Goal: Transaction & Acquisition: Purchase product/service

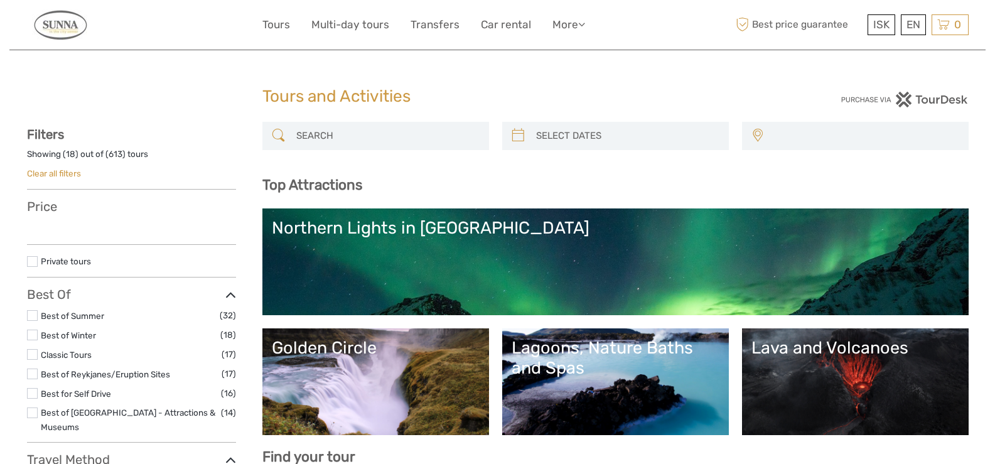
select select
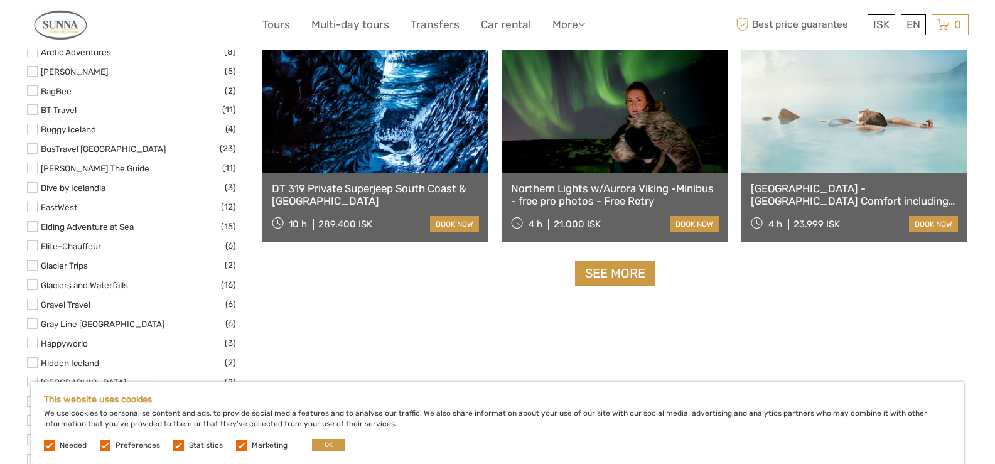
scroll to position [1570, 0]
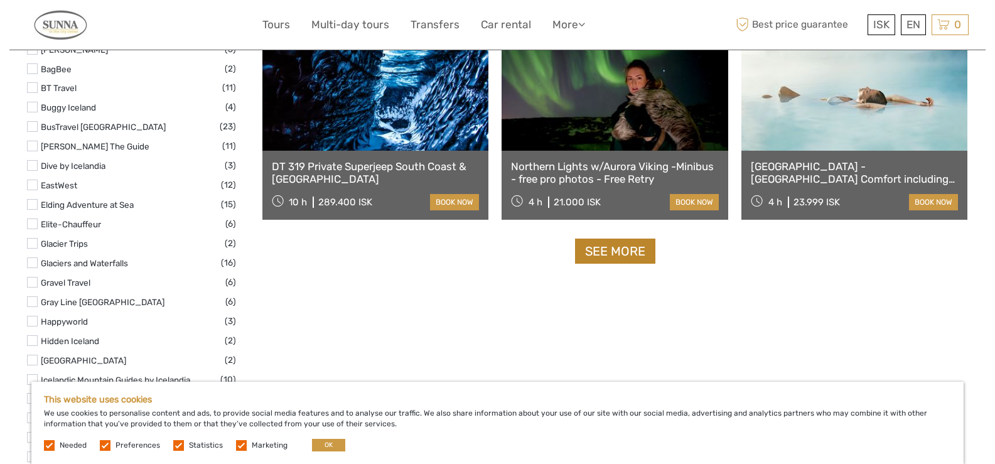
click at [627, 249] on link "See more" at bounding box center [615, 252] width 80 height 26
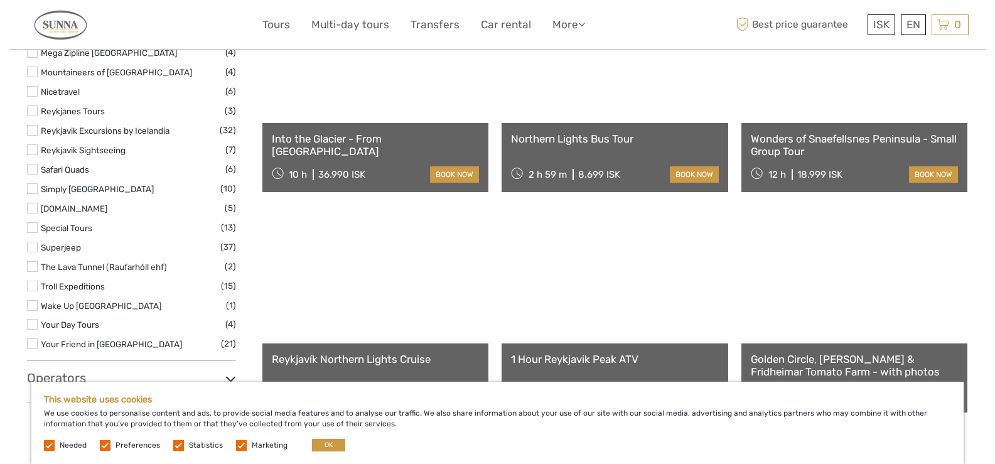
scroll to position [2009, 0]
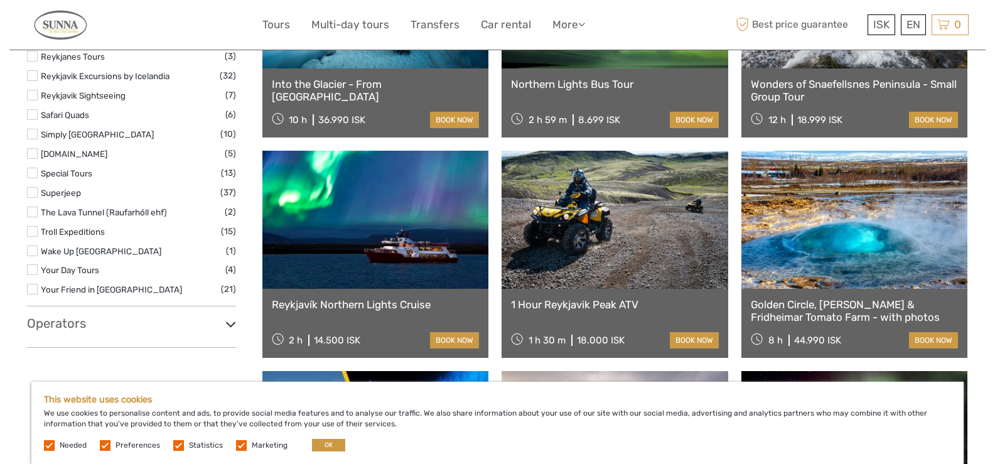
click at [32, 90] on label at bounding box center [32, 95] width 11 height 11
click at [0, 0] on input "checkbox" at bounding box center [0, 0] width 0 height 0
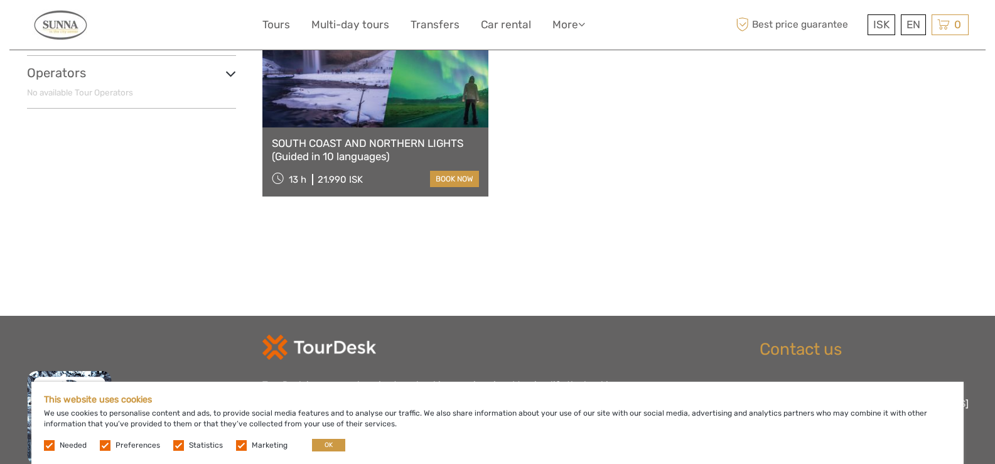
scroll to position [516, 0]
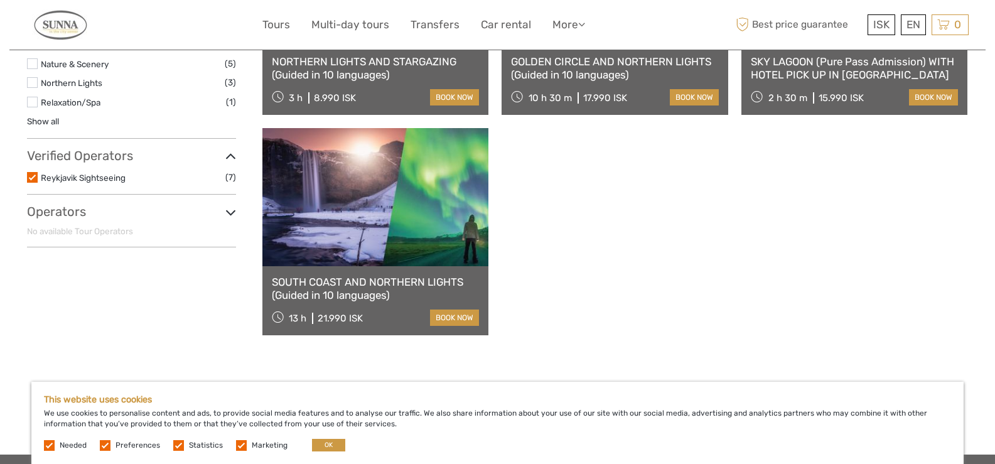
click at [29, 177] on label at bounding box center [32, 177] width 11 height 11
click at [0, 0] on input "checkbox" at bounding box center [0, 0] width 0 height 0
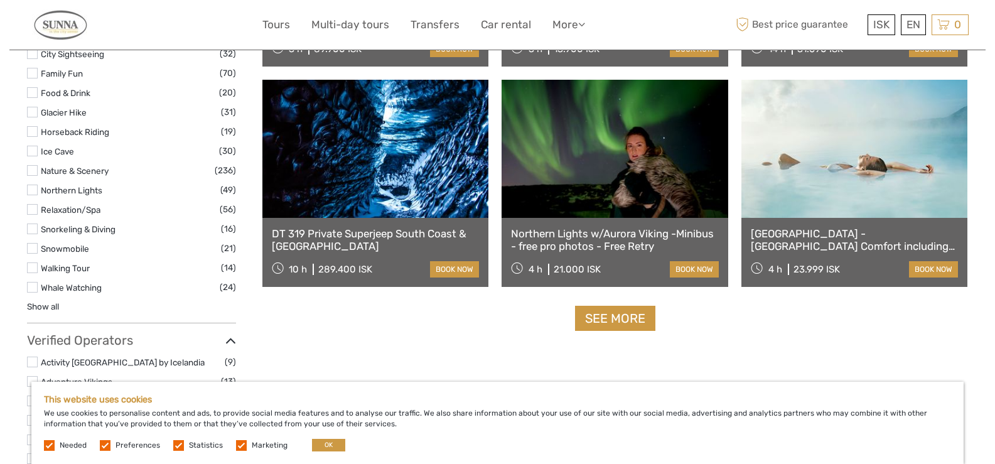
scroll to position [1013, 0]
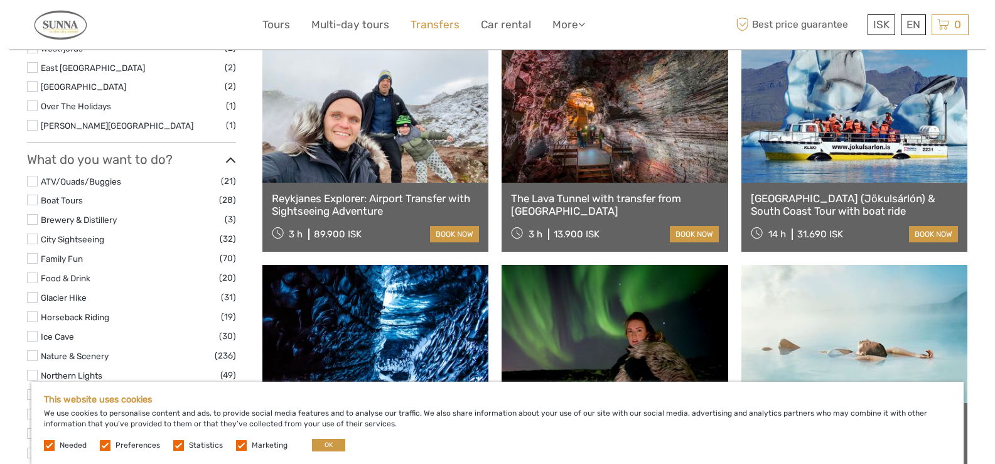
click at [442, 23] on link "Transfers" at bounding box center [435, 25] width 49 height 18
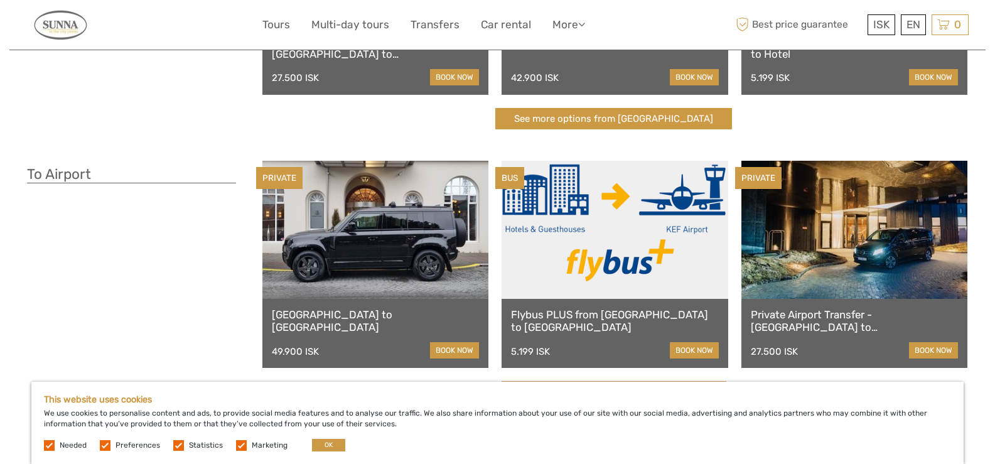
scroll to position [251, 0]
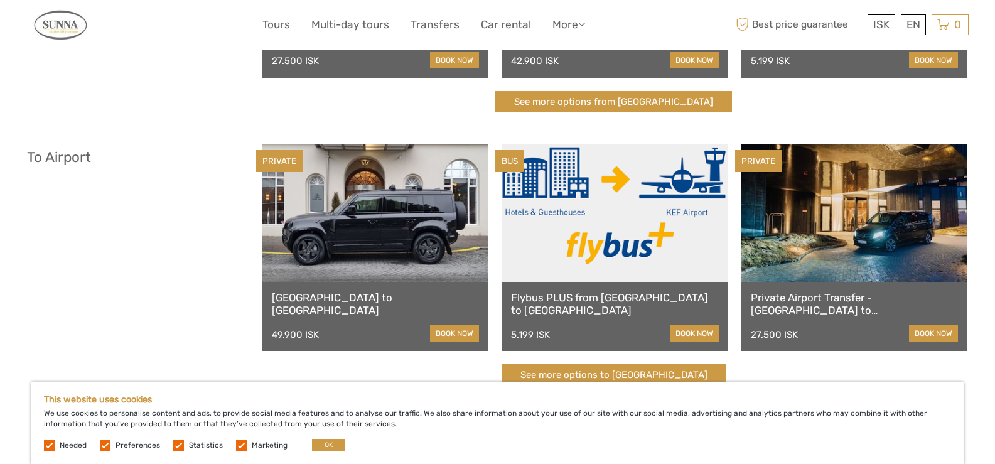
click at [653, 230] on link at bounding box center [615, 213] width 227 height 138
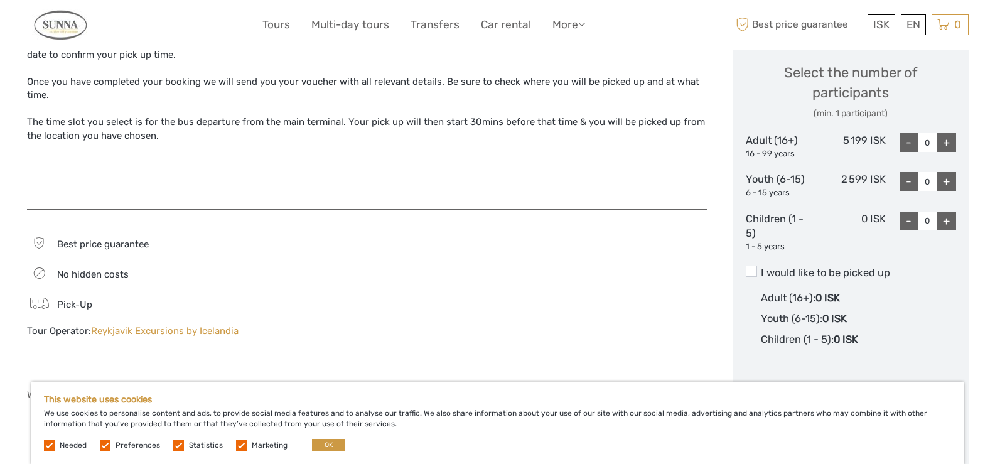
scroll to position [565, 0]
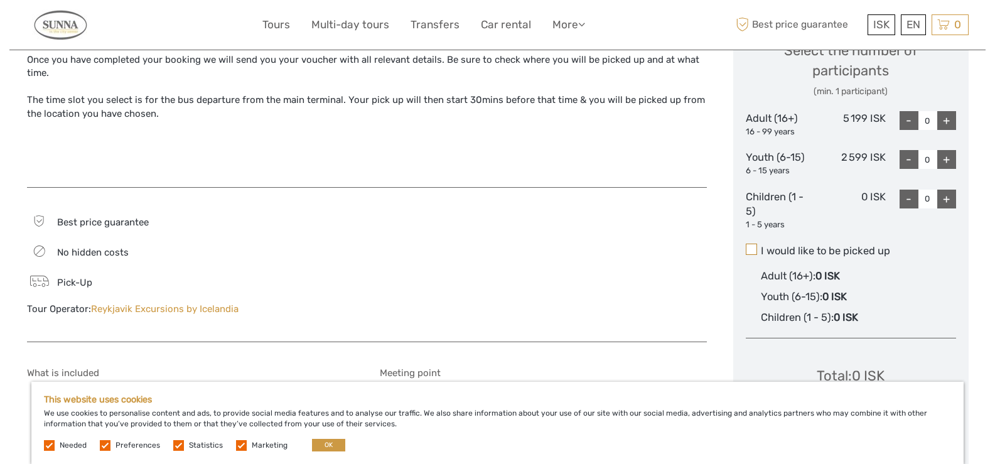
click at [750, 252] on span at bounding box center [751, 249] width 11 height 11
click at [761, 246] on input "I would like to be picked up" at bounding box center [761, 246] width 0 height 0
click at [948, 117] on div "+" at bounding box center [946, 120] width 19 height 19
type input "1"
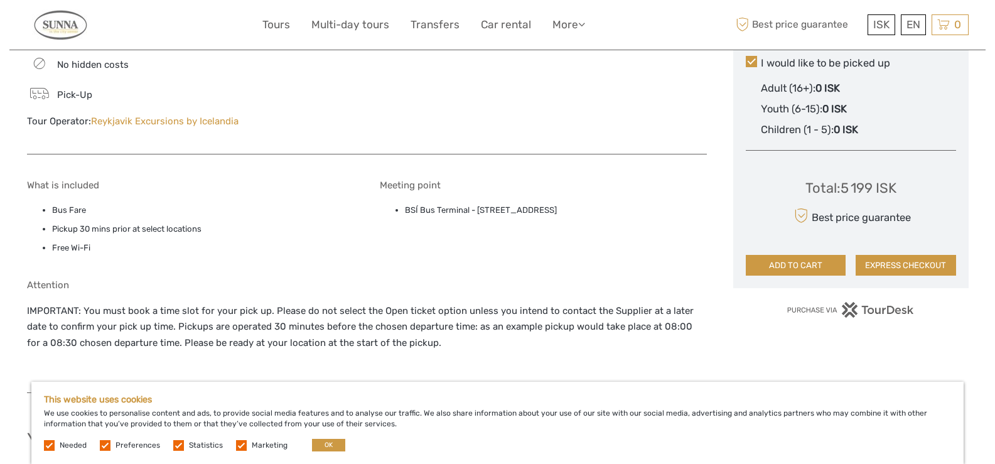
scroll to position [753, 0]
click at [813, 260] on button "ADD TO CART" at bounding box center [796, 264] width 100 height 21
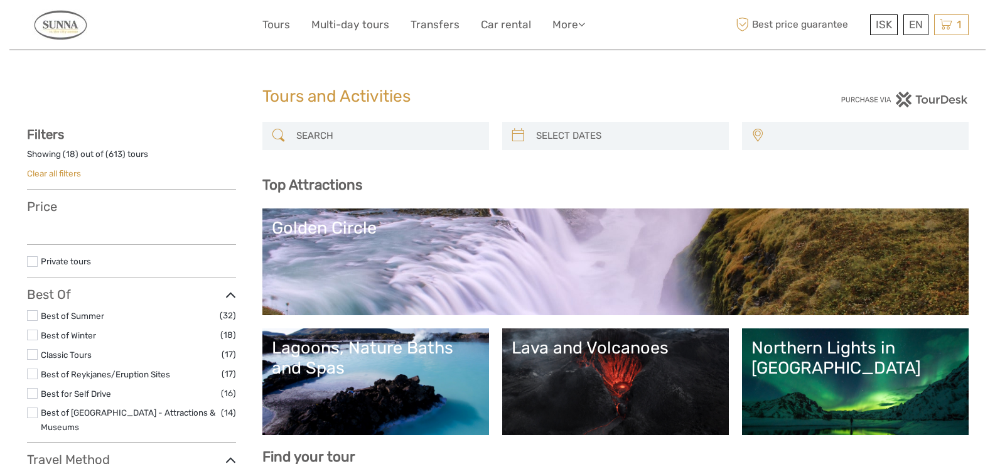
select select
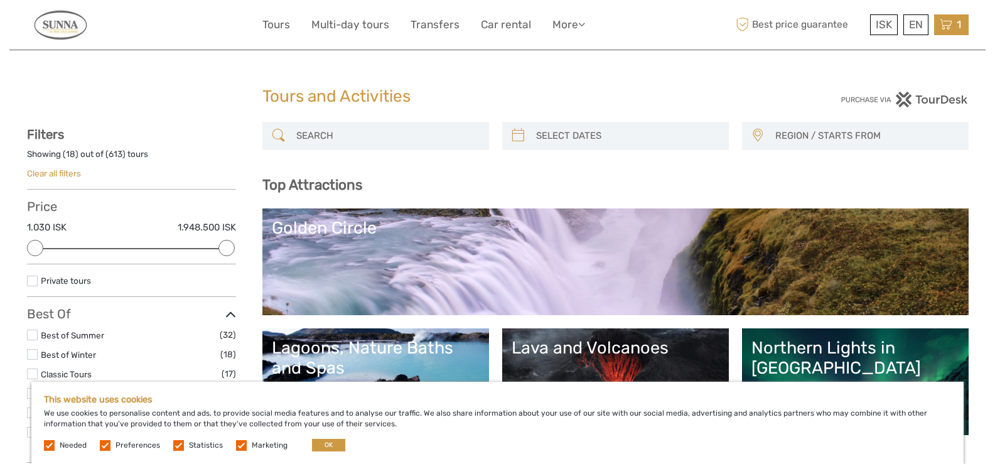
click at [948, 25] on icon at bounding box center [946, 25] width 13 height 16
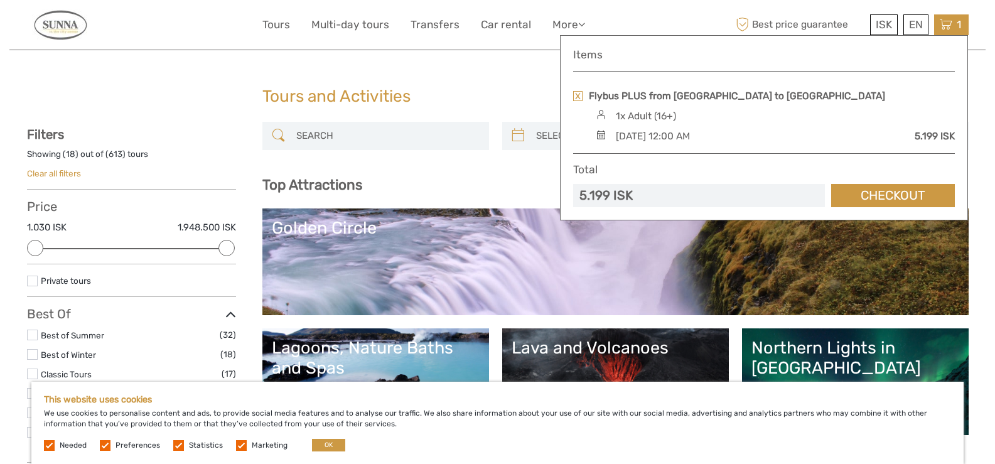
click at [690, 132] on div "Saturday, 04 October 2025 - 12:00 AM" at bounding box center [653, 136] width 74 height 14
click at [597, 134] on img at bounding box center [601, 134] width 17 height 9
click at [690, 139] on div "[DATE] 12:00 AM" at bounding box center [653, 136] width 74 height 14
click at [721, 95] on link "Flybus PLUS from [GEOGRAPHIC_DATA] to [GEOGRAPHIC_DATA]" at bounding box center [737, 96] width 296 height 14
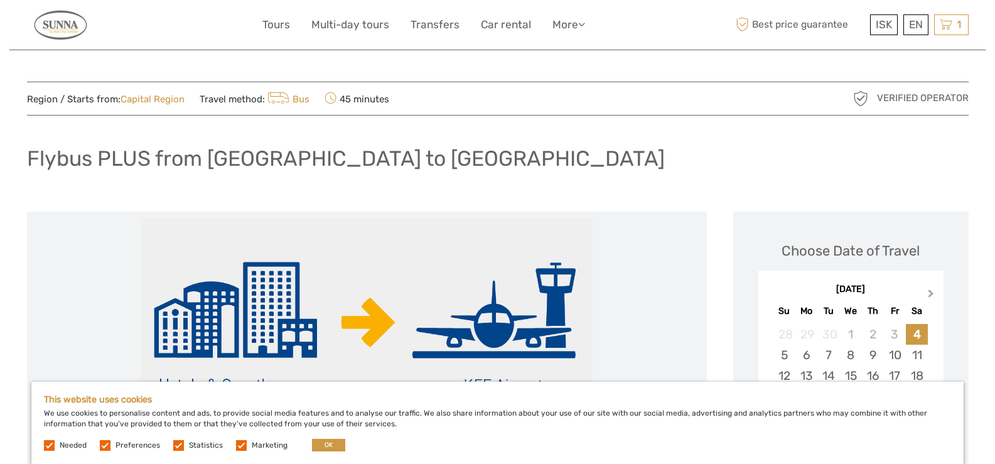
click at [931, 292] on span "Next Month" at bounding box center [931, 296] width 0 height 18
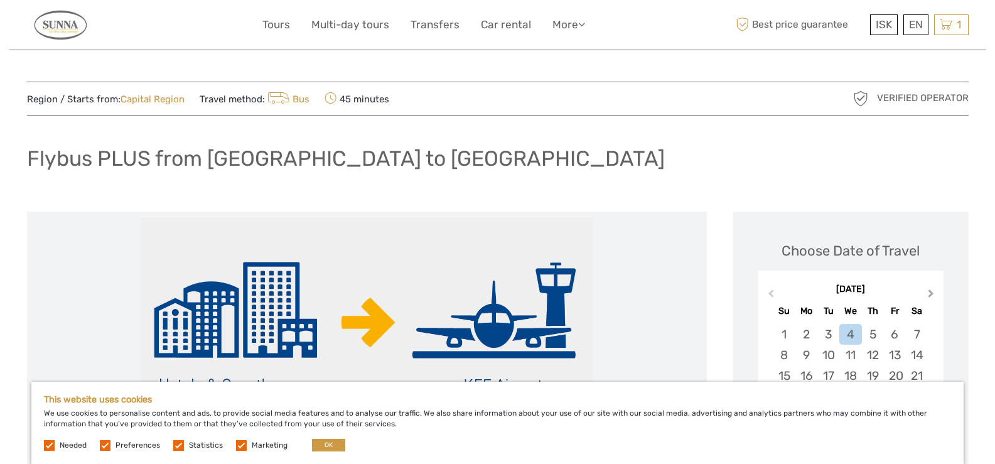
click at [931, 292] on span "Next Month" at bounding box center [931, 296] width 0 height 18
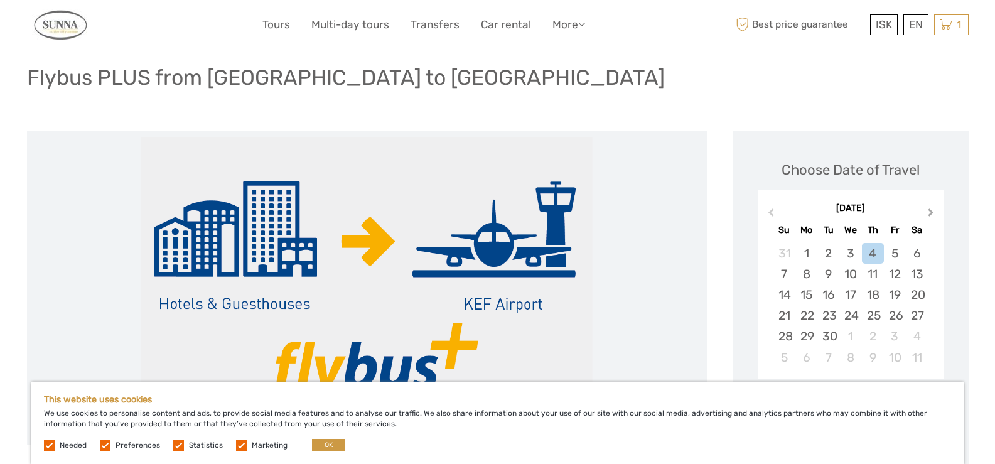
scroll to position [126, 0]
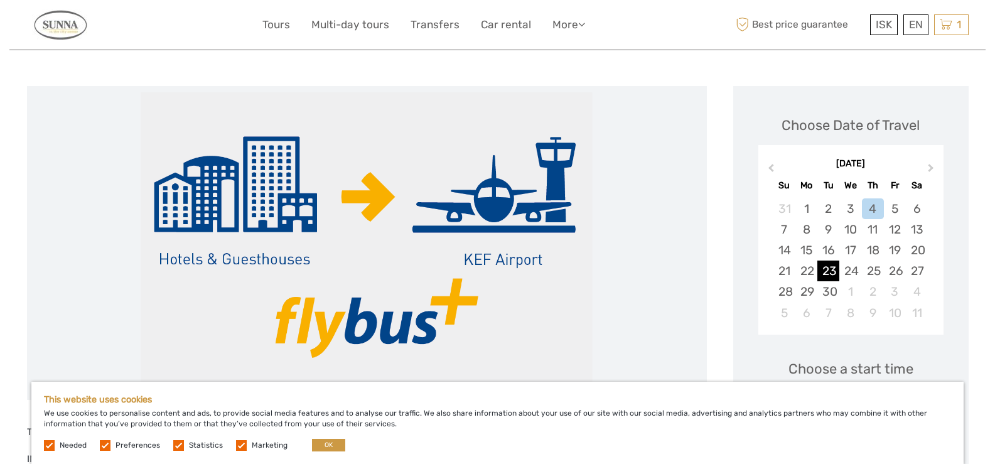
click at [833, 272] on div "23" at bounding box center [829, 271] width 22 height 21
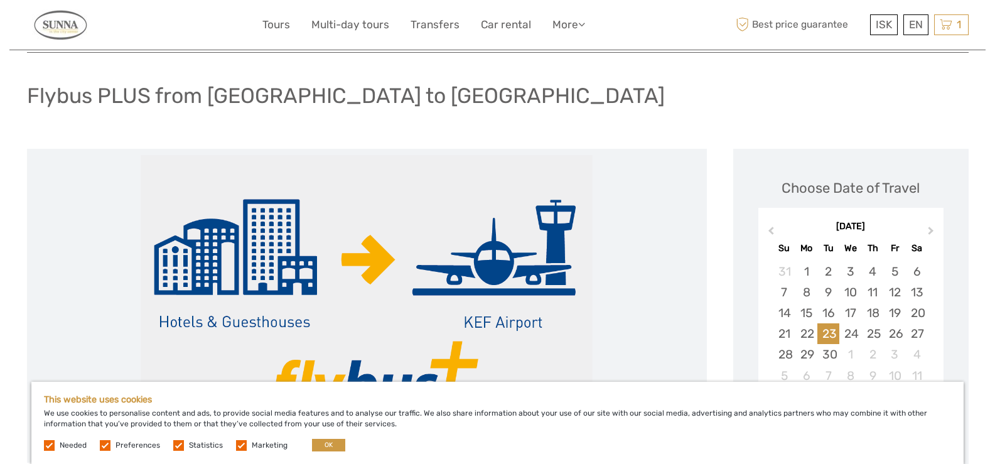
scroll to position [0, 0]
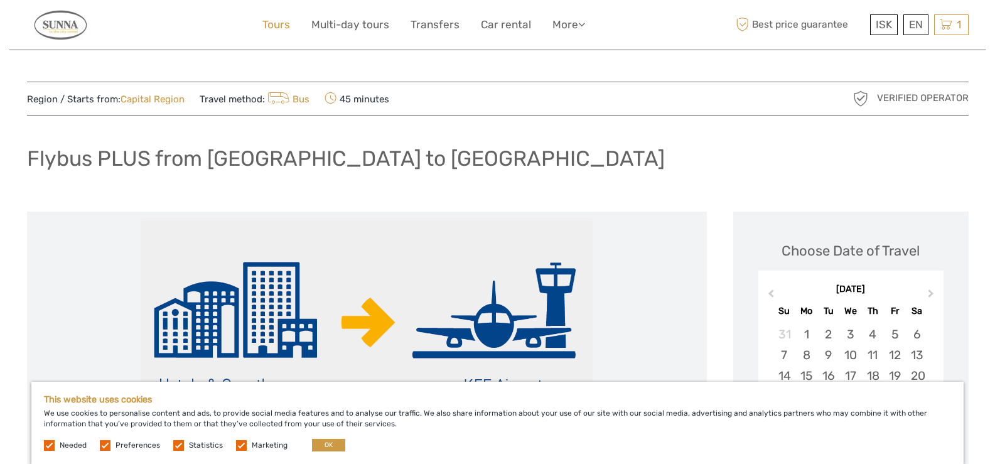
click at [283, 26] on link "Tours" at bounding box center [276, 25] width 28 height 18
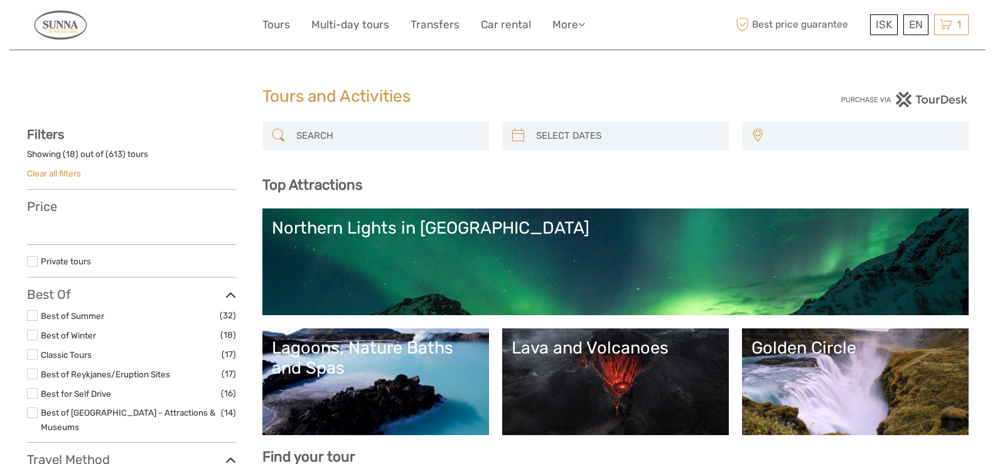
select select
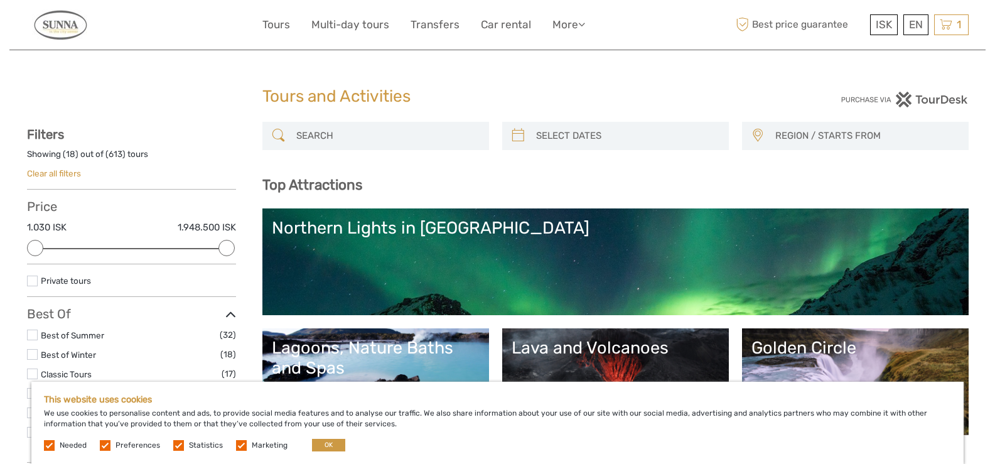
type input "[DATE]"
click at [570, 138] on input "search" at bounding box center [627, 136] width 192 height 22
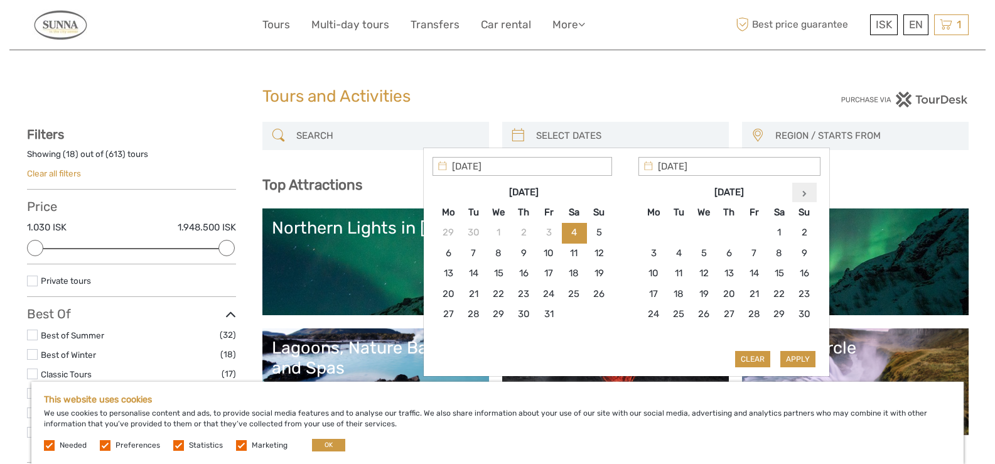
click at [799, 196] on th at bounding box center [804, 192] width 25 height 20
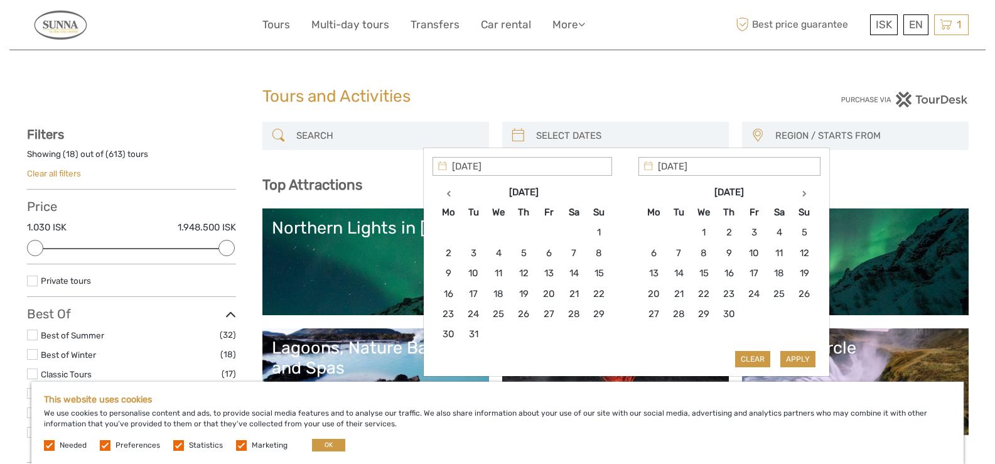
click at [799, 196] on th at bounding box center [804, 192] width 25 height 20
type input "[DATE]"
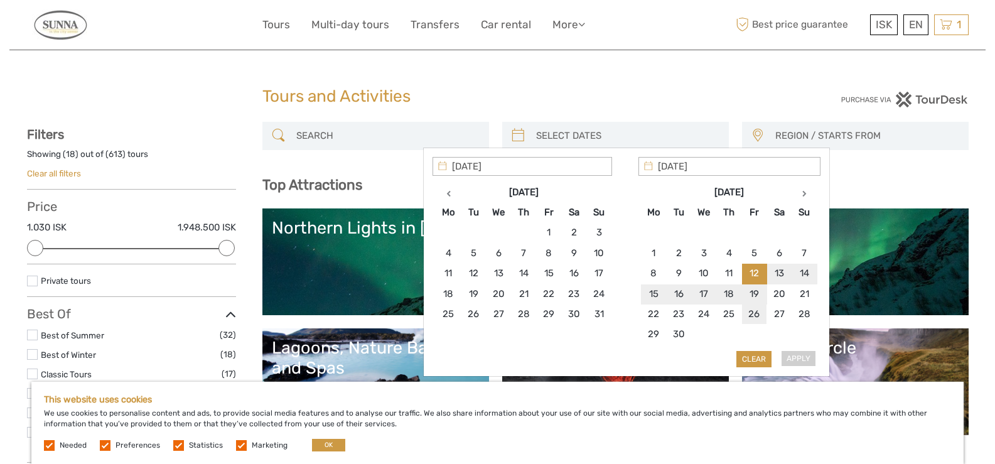
type input "[DATE]"
click at [787, 356] on button "Apply" at bounding box center [797, 359] width 35 height 16
type input "[DATE] - [DATE]"
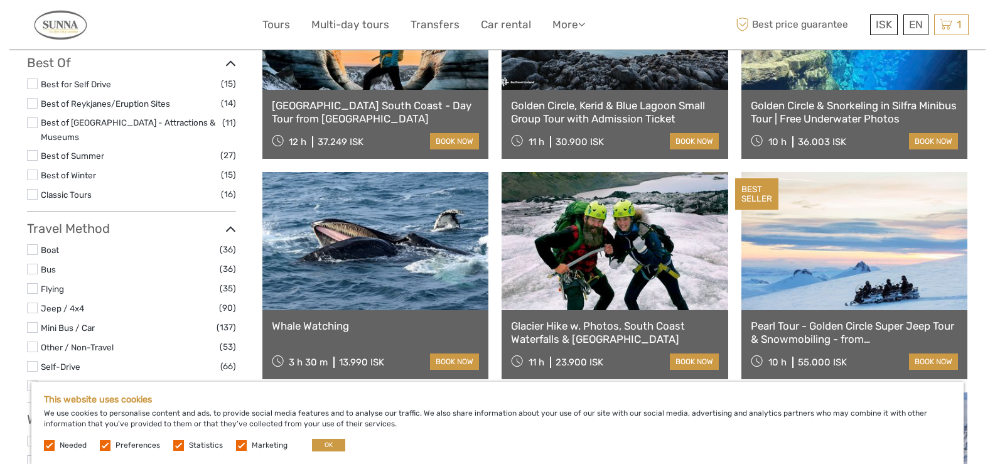
scroll to position [314, 0]
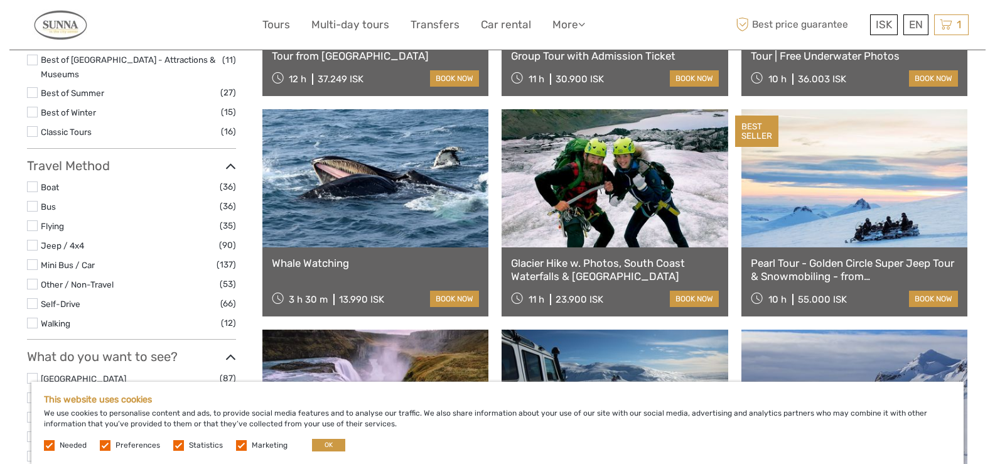
click at [28, 220] on label at bounding box center [32, 225] width 11 height 11
click at [0, 0] on input "checkbox" at bounding box center [0, 0] width 0 height 0
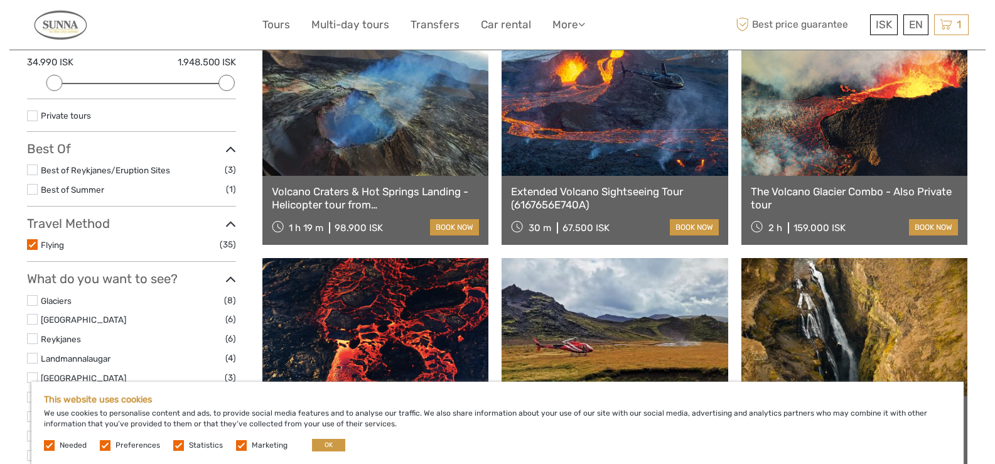
scroll to position [134, 0]
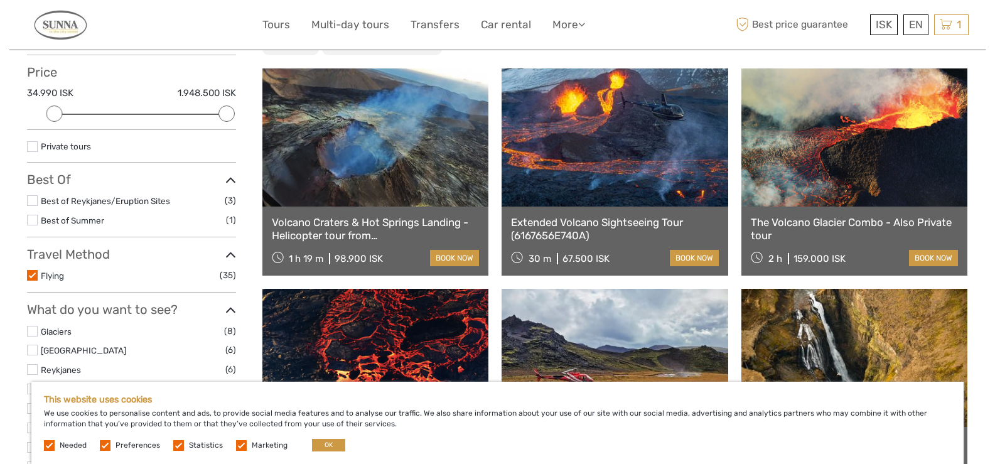
click at [31, 276] on label at bounding box center [32, 275] width 11 height 11
click at [0, 0] on input "checkbox" at bounding box center [0, 0] width 0 height 0
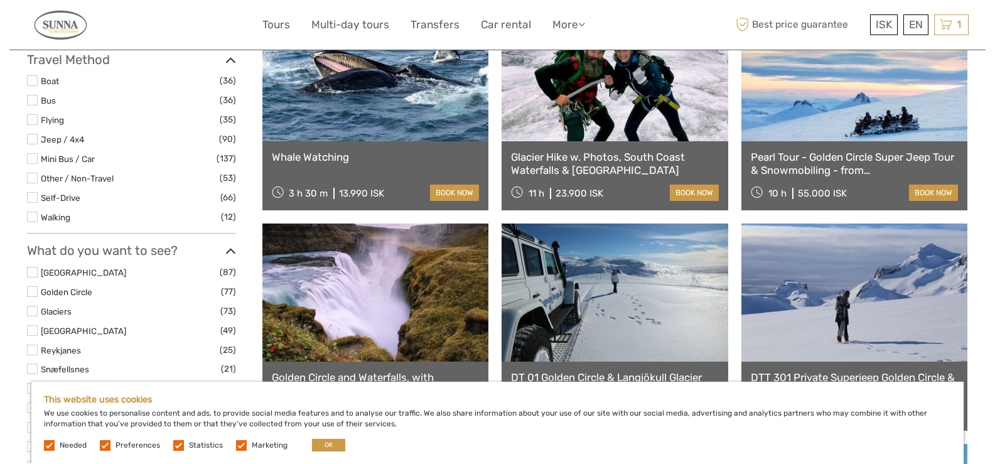
scroll to position [448, 0]
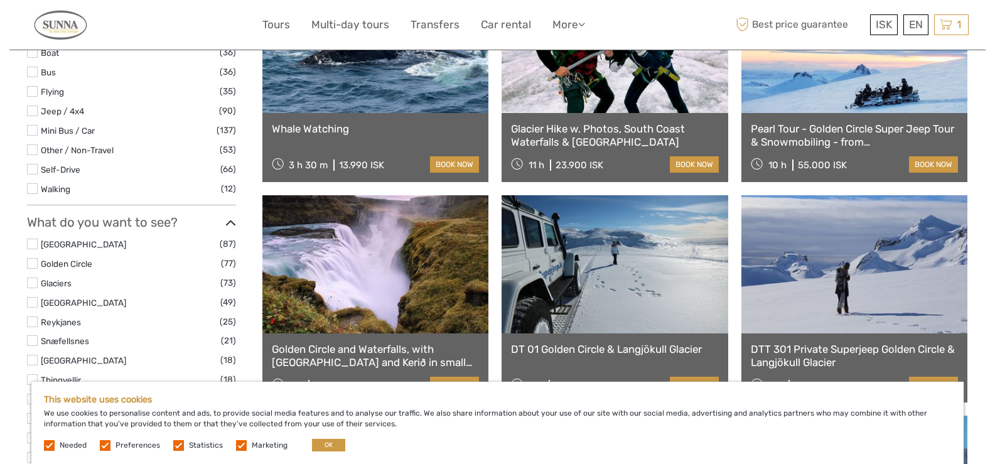
click at [33, 258] on label at bounding box center [32, 263] width 11 height 11
click at [0, 0] on input "checkbox" at bounding box center [0, 0] width 0 height 0
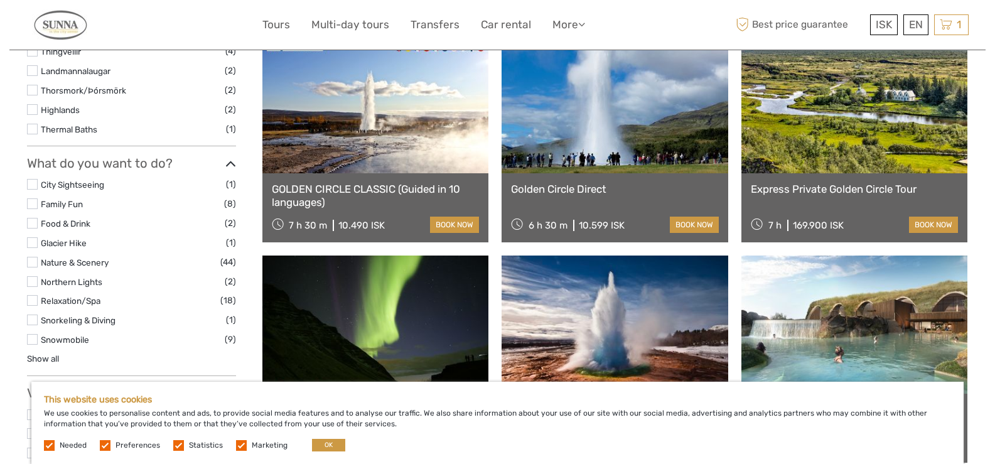
scroll to position [637, 0]
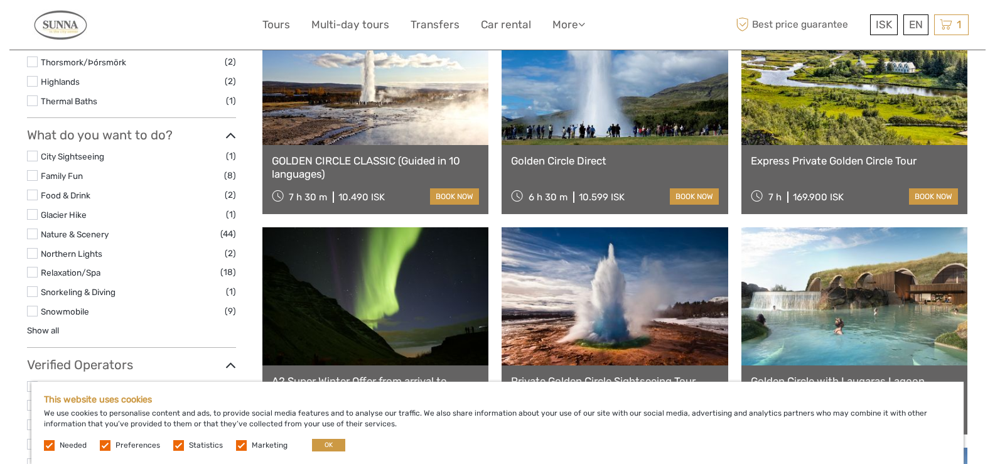
click at [33, 236] on label at bounding box center [32, 234] width 11 height 11
click at [0, 0] on input "checkbox" at bounding box center [0, 0] width 0 height 0
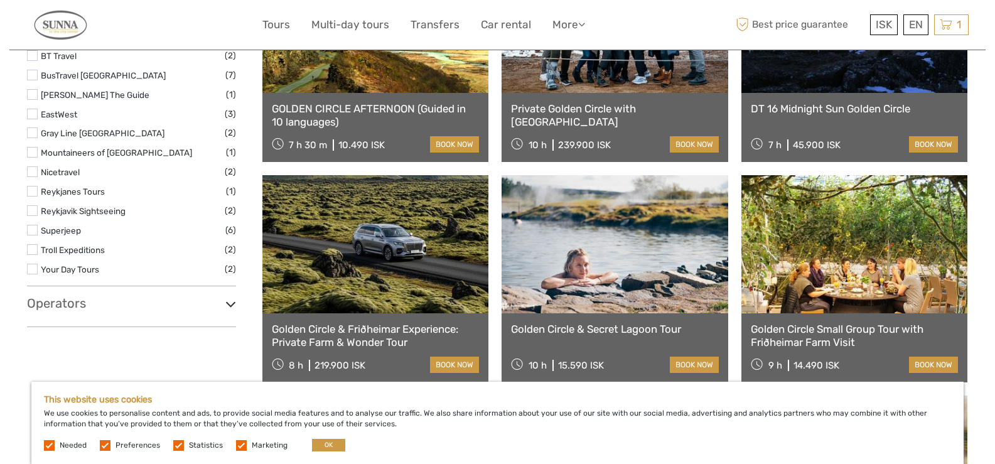
scroll to position [718, 0]
